Goal: Task Accomplishment & Management: Use online tool/utility

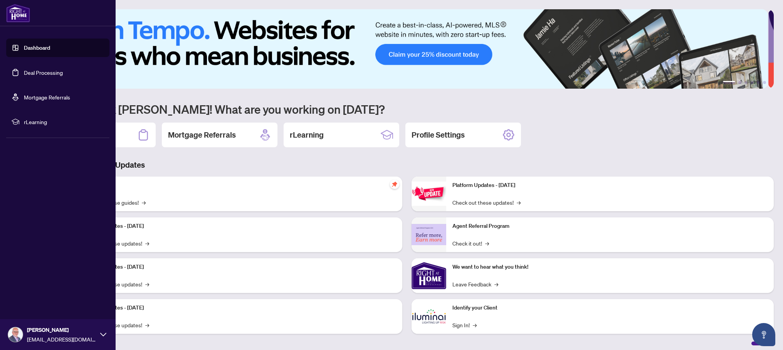
click at [45, 71] on link "Deal Processing" at bounding box center [43, 72] width 39 height 7
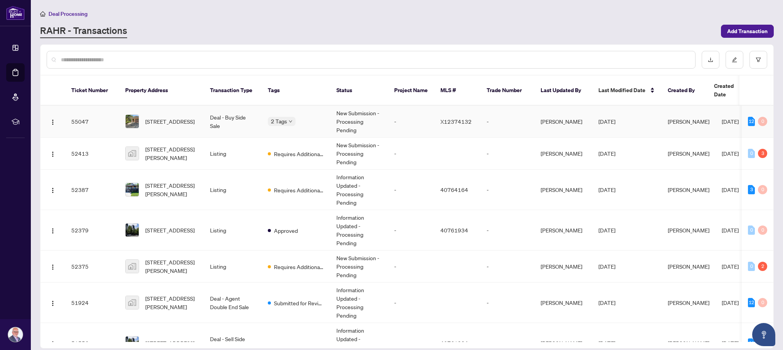
click at [159, 111] on td "[STREET_ADDRESS]" at bounding box center [161, 122] width 85 height 32
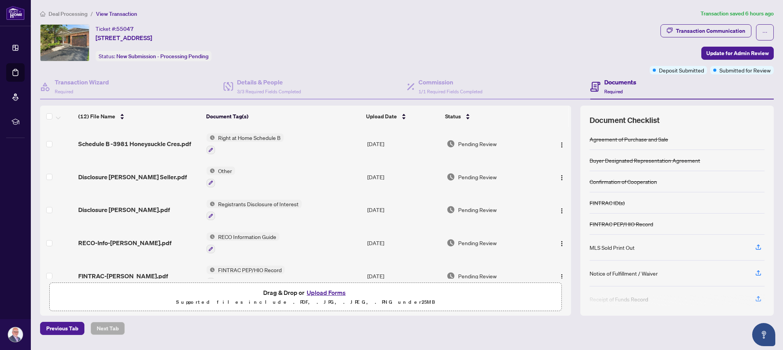
click at [332, 293] on button "Upload Forms" at bounding box center [327, 293] width 44 height 10
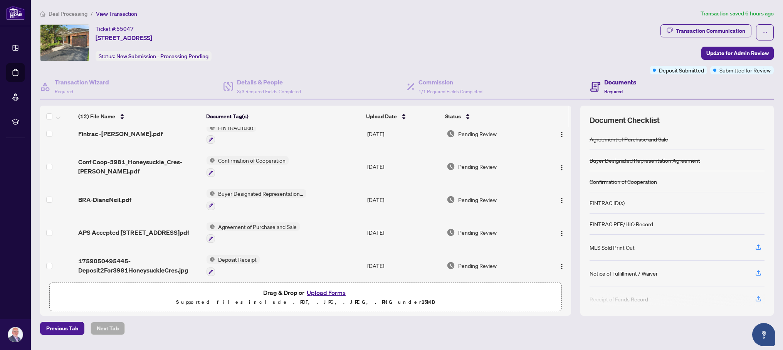
scroll to position [241, 0]
click at [561, 231] on img "button" at bounding box center [562, 234] width 6 height 6
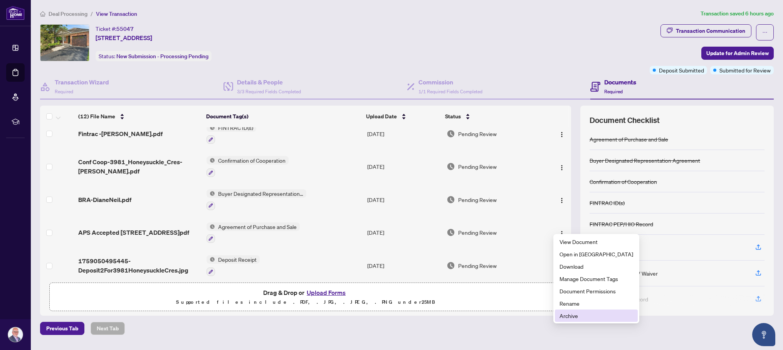
click at [565, 315] on span "Archive" at bounding box center [597, 316] width 74 height 8
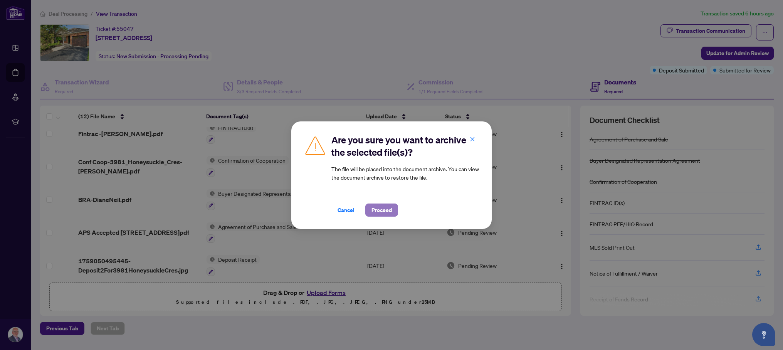
click at [377, 209] on span "Proceed" at bounding box center [382, 210] width 20 height 12
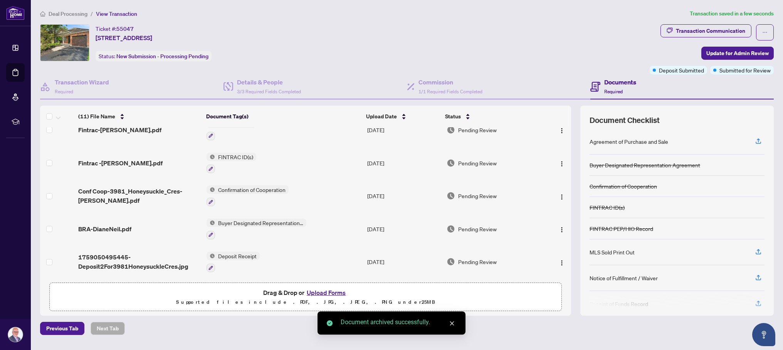
scroll to position [209, 0]
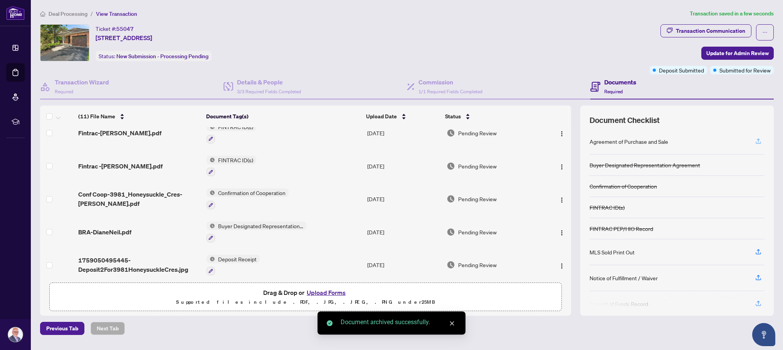
click at [759, 139] on icon "button" at bounding box center [758, 141] width 7 height 7
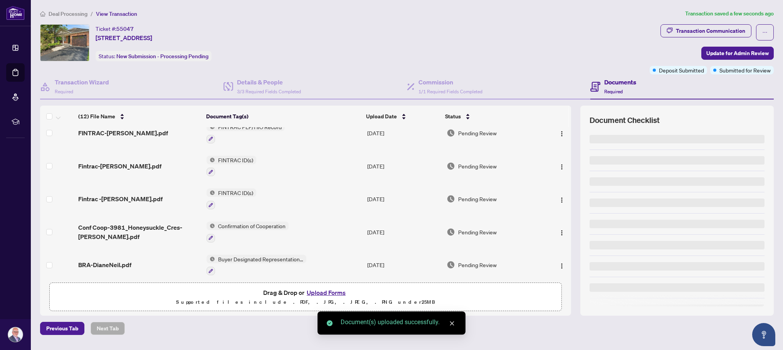
scroll to position [241, 0]
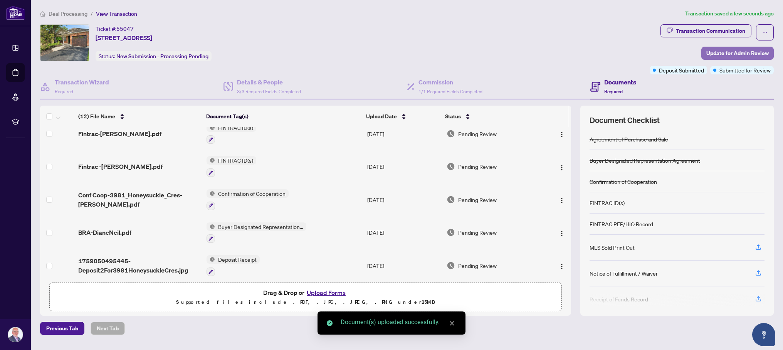
click at [725, 50] on span "Update for Admin Review" at bounding box center [738, 53] width 62 height 12
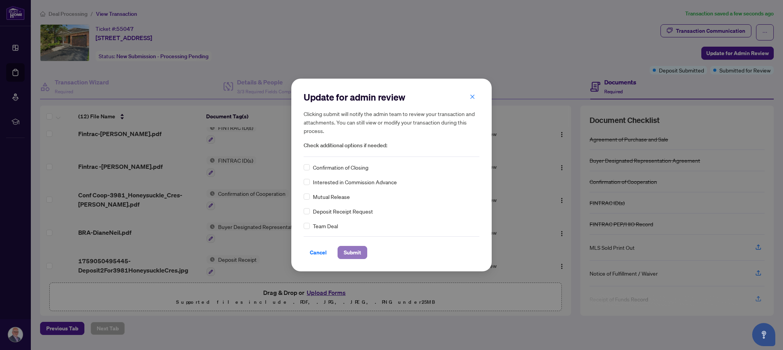
click at [350, 254] on span "Submit" at bounding box center [352, 252] width 17 height 12
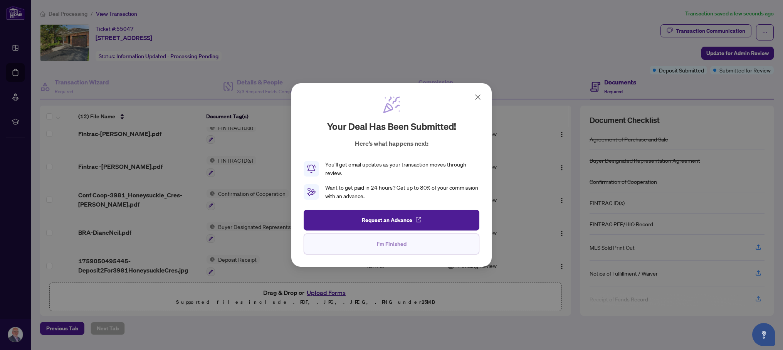
click at [392, 244] on span "I'm Finished" at bounding box center [392, 244] width 30 height 12
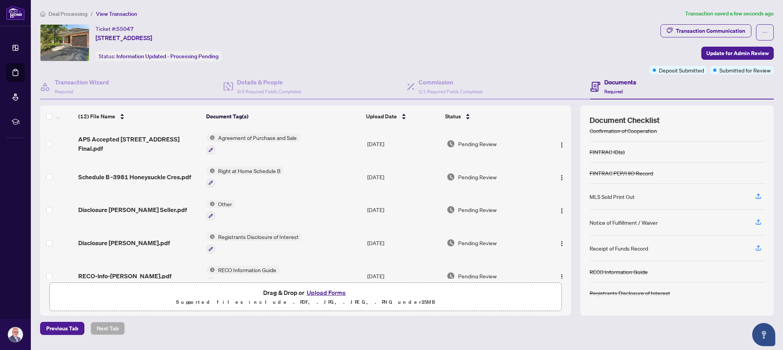
scroll to position [0, 0]
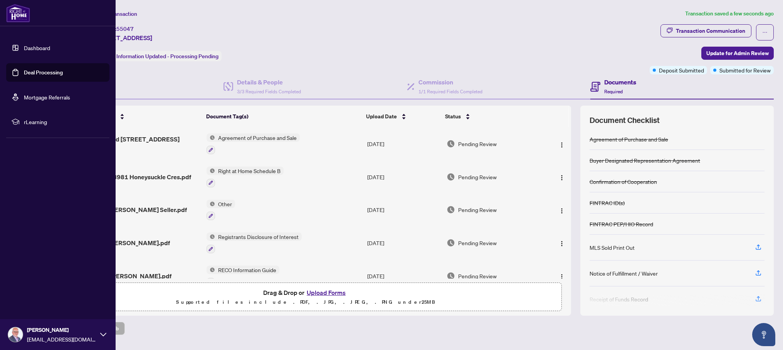
click at [13, 340] on img at bounding box center [15, 334] width 15 height 15
click at [33, 288] on span "Logout" at bounding box center [30, 289] width 17 height 12
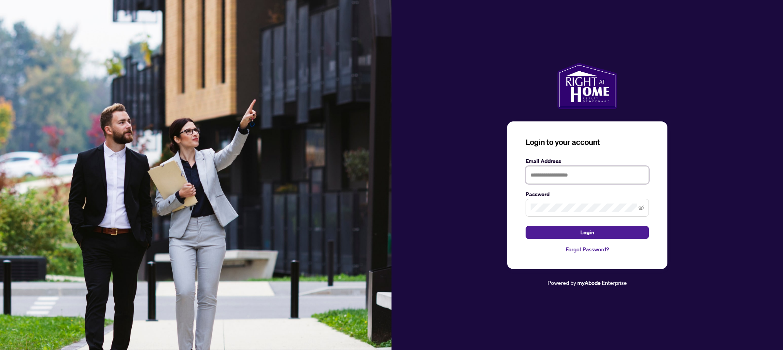
type input "**********"
